Goal: Task Accomplishment & Management: Use online tool/utility

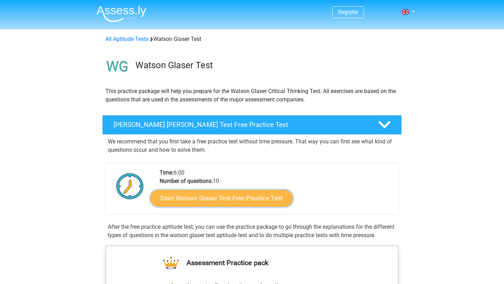
click at [181, 198] on link "Start Watson Glaser Test Free Practice Test" at bounding box center [222, 198] width 143 height 17
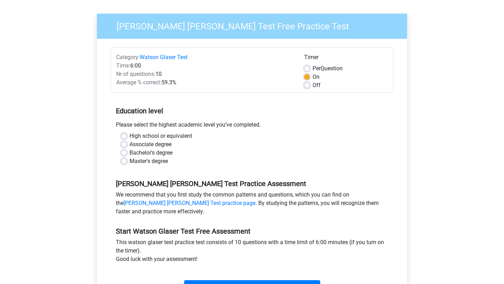
scroll to position [64, 0]
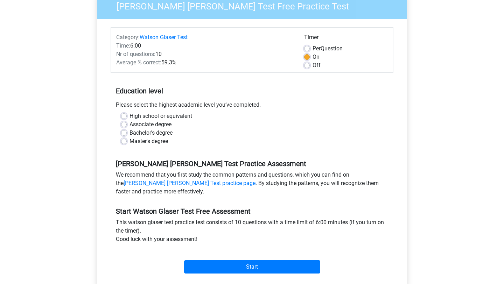
click at [146, 133] on label "Bachelor's degree" at bounding box center [151, 133] width 43 height 8
click at [127, 133] on input "Bachelor's degree" at bounding box center [124, 132] width 6 height 7
radio input "true"
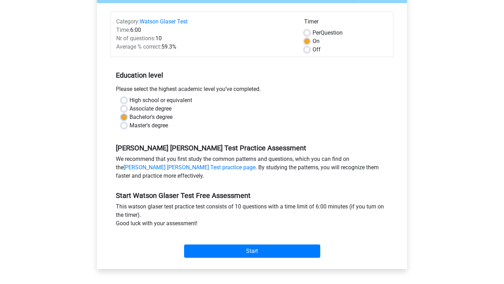
scroll to position [81, 0]
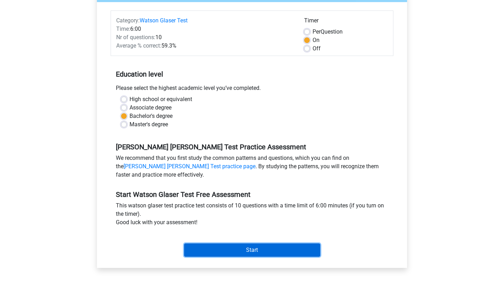
click at [237, 247] on input "Start" at bounding box center [252, 250] width 136 height 13
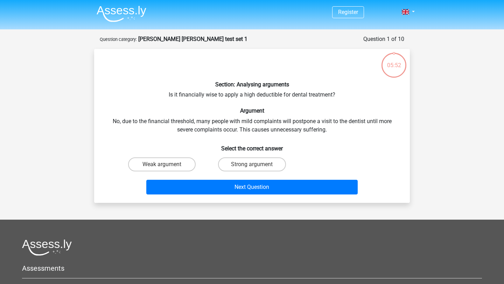
click at [151, 171] on label "Weak argument" at bounding box center [162, 165] width 68 height 14
click at [162, 169] on input "Weak argument" at bounding box center [164, 167] width 5 height 5
radio input "true"
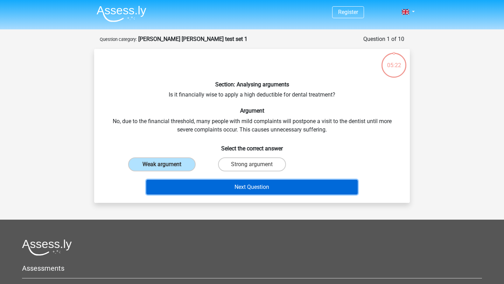
click at [188, 190] on button "Next Question" at bounding box center [252, 187] width 212 height 15
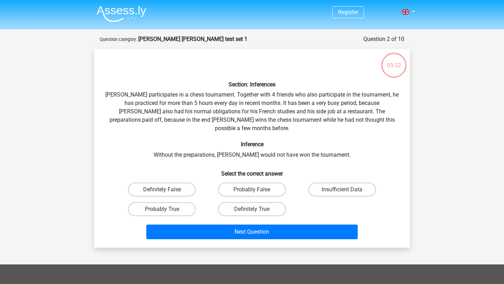
scroll to position [35, 0]
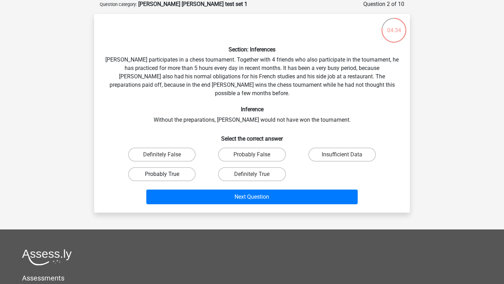
click at [167, 167] on label "Probably True" at bounding box center [162, 174] width 68 height 14
click at [167, 174] on input "Probably True" at bounding box center [164, 176] width 5 height 5
radio input "true"
click at [244, 168] on label "Definitely True" at bounding box center [252, 174] width 68 height 14
click at [252, 174] on input "Definitely True" at bounding box center [254, 176] width 5 height 5
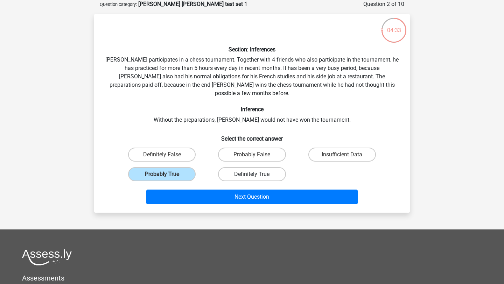
radio input "true"
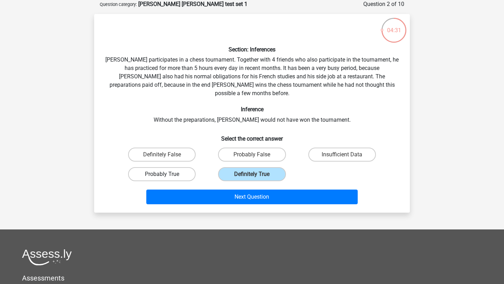
click at [185, 168] on label "Probably True" at bounding box center [162, 174] width 68 height 14
click at [167, 174] on input "Probably True" at bounding box center [164, 176] width 5 height 5
radio input "true"
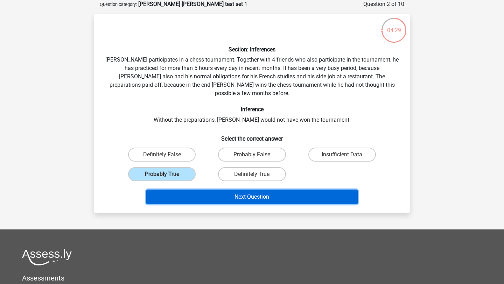
click at [249, 195] on button "Next Question" at bounding box center [252, 197] width 212 height 15
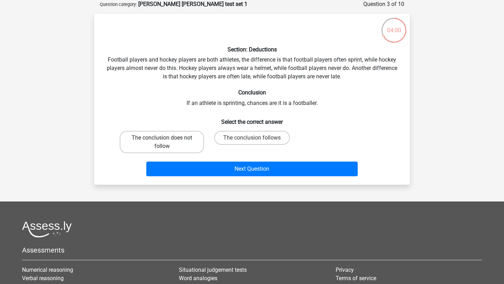
click at [192, 144] on label "The conclusion does not follow" at bounding box center [162, 142] width 84 height 22
click at [167, 143] on input "The conclusion does not follow" at bounding box center [164, 140] width 5 height 5
radio input "true"
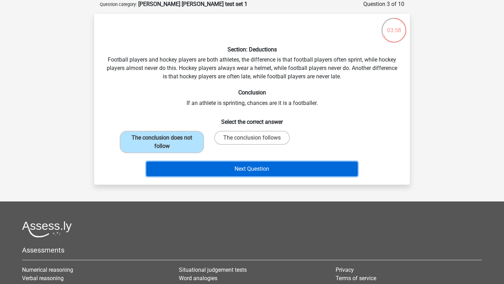
click at [217, 164] on button "Next Question" at bounding box center [252, 169] width 212 height 15
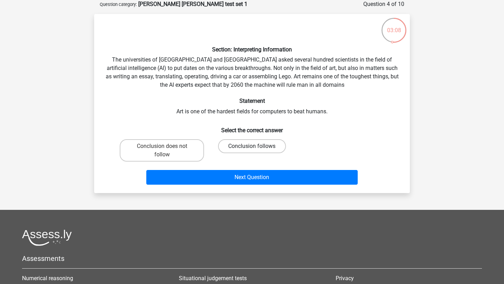
click at [259, 143] on label "Conclusion follows" at bounding box center [252, 146] width 68 height 14
click at [257, 146] on input "Conclusion follows" at bounding box center [254, 148] width 5 height 5
radio input "true"
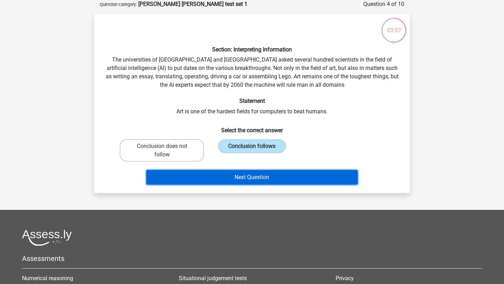
click at [257, 181] on button "Next Question" at bounding box center [252, 177] width 212 height 15
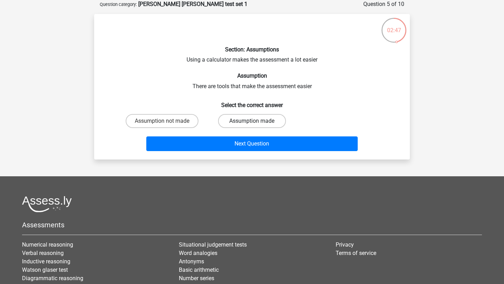
click at [237, 122] on label "Assumption made" at bounding box center [252, 121] width 68 height 14
click at [252, 122] on input "Assumption made" at bounding box center [254, 123] width 5 height 5
radio input "true"
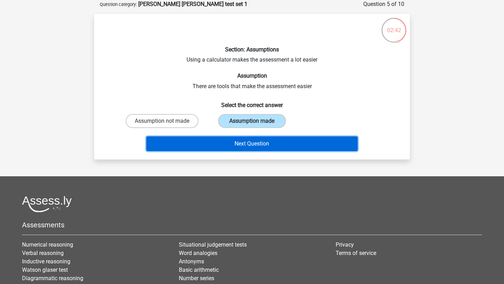
click at [242, 141] on button "Next Question" at bounding box center [252, 144] width 212 height 15
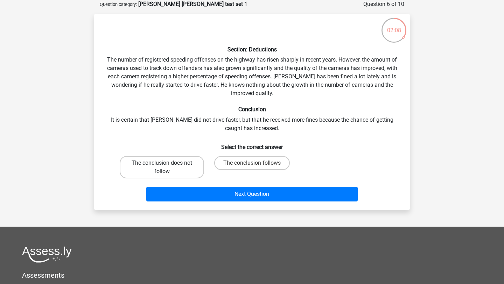
click at [171, 161] on label "The conclusion does not follow" at bounding box center [162, 167] width 84 height 22
click at [167, 163] on input "The conclusion does not follow" at bounding box center [164, 165] width 5 height 5
radio input "true"
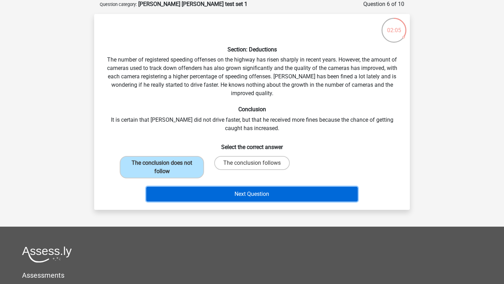
click at [292, 197] on button "Next Question" at bounding box center [252, 194] width 212 height 15
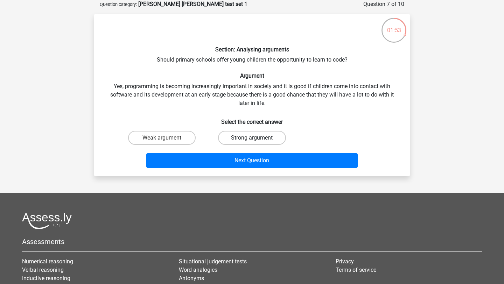
click at [245, 135] on label "Strong argument" at bounding box center [252, 138] width 68 height 14
click at [252, 138] on input "Strong argument" at bounding box center [254, 140] width 5 height 5
radio input "true"
click at [268, 168] on div "Next Question" at bounding box center [252, 162] width 270 height 18
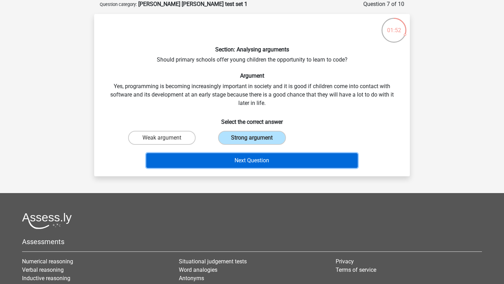
click at [268, 162] on button "Next Question" at bounding box center [252, 160] width 212 height 15
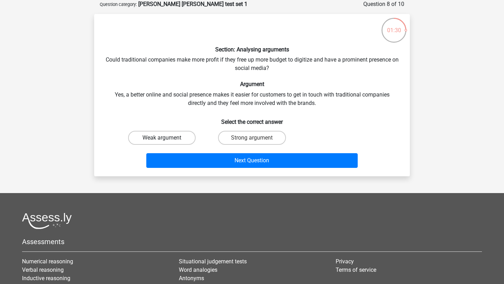
click at [162, 136] on label "Weak argument" at bounding box center [162, 138] width 68 height 14
click at [162, 138] on input "Weak argument" at bounding box center [164, 140] width 5 height 5
radio input "true"
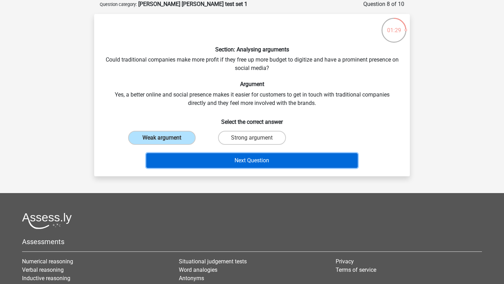
click at [194, 162] on button "Next Question" at bounding box center [252, 160] width 212 height 15
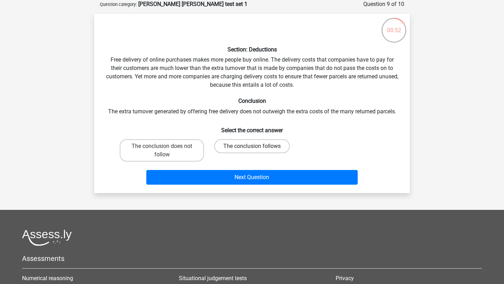
click at [231, 146] on label "The conclusion follows" at bounding box center [252, 146] width 76 height 14
click at [252, 146] on input "The conclusion follows" at bounding box center [254, 148] width 5 height 5
radio input "true"
click at [187, 152] on label "The conclusion does not follow" at bounding box center [162, 150] width 84 height 22
click at [167, 151] on input "The conclusion does not follow" at bounding box center [164, 148] width 5 height 5
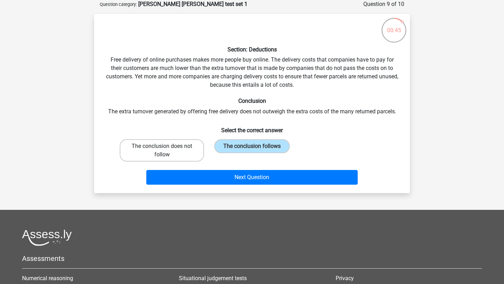
radio input "true"
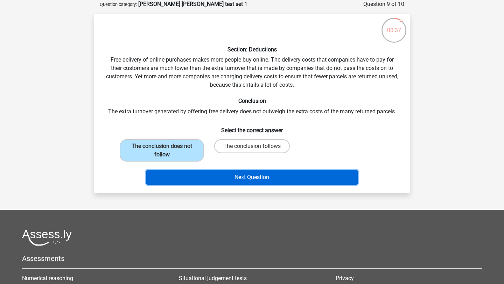
click at [217, 180] on button "Next Question" at bounding box center [252, 177] width 212 height 15
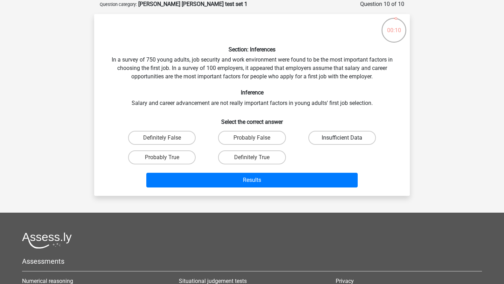
click at [315, 140] on label "Insufficient Data" at bounding box center [342, 138] width 68 height 14
click at [342, 140] on input "Insufficient Data" at bounding box center [344, 140] width 5 height 5
radio input "true"
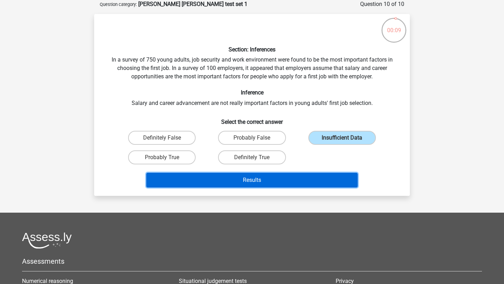
click at [261, 184] on button "Results" at bounding box center [252, 180] width 212 height 15
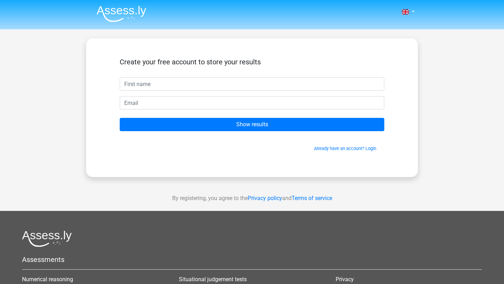
type input "j"
type input "tteo"
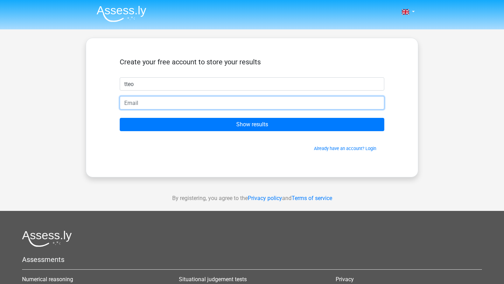
click at [210, 107] on input "email" at bounding box center [252, 102] width 265 height 13
type input "[EMAIL_ADDRESS][DOMAIN_NAME]"
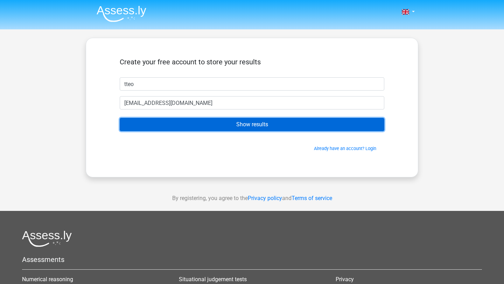
click at [190, 121] on input "Show results" at bounding box center [252, 124] width 265 height 13
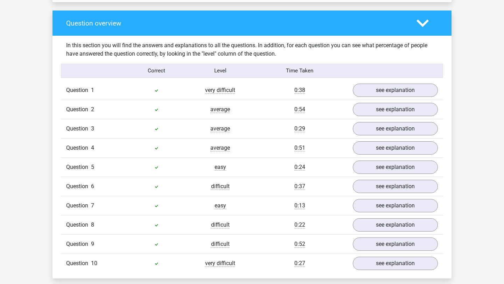
scroll to position [508, 0]
